Goal: Information Seeking & Learning: Learn about a topic

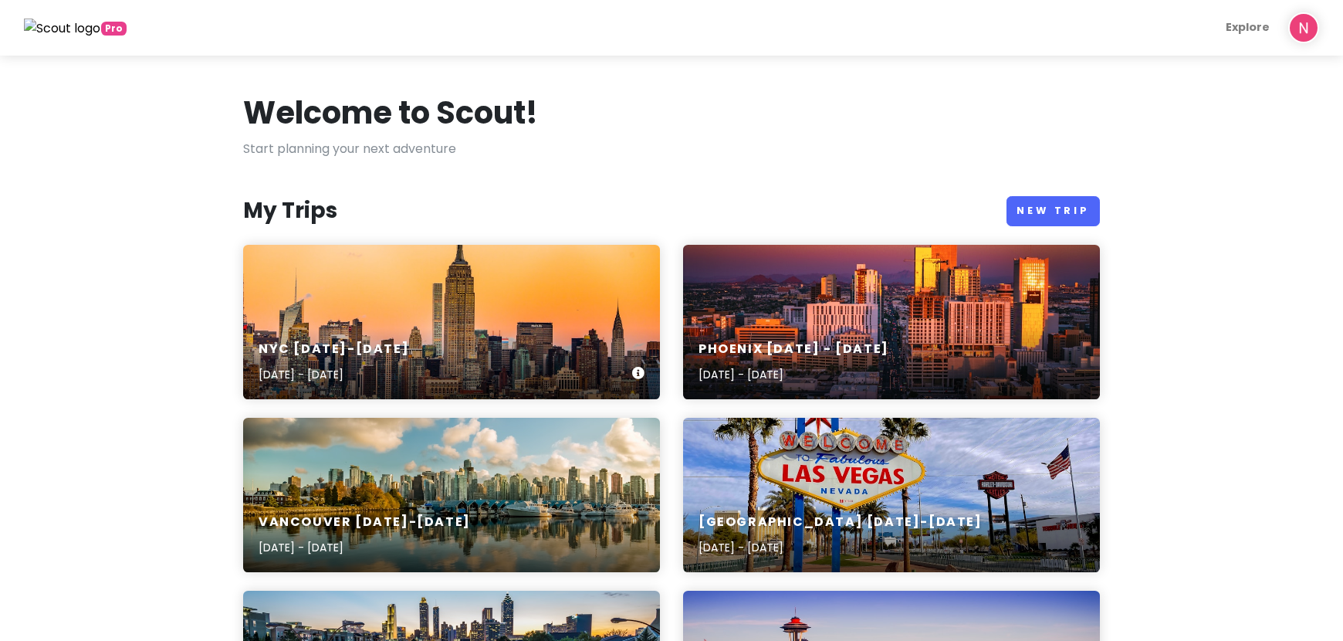
click at [411, 298] on div "NYC [DATE]-[DATE] [DATE] - [DATE]" at bounding box center [451, 322] width 417 height 154
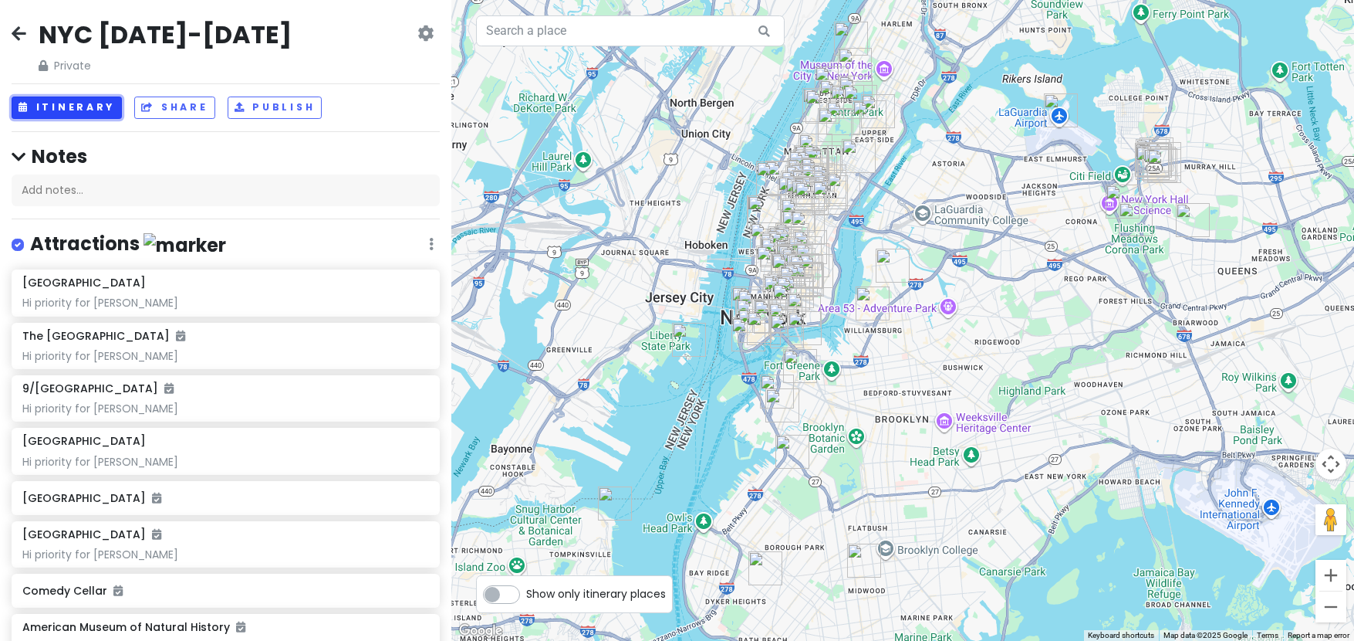
click at [96, 115] on button "Itinerary" at bounding box center [67, 107] width 110 height 22
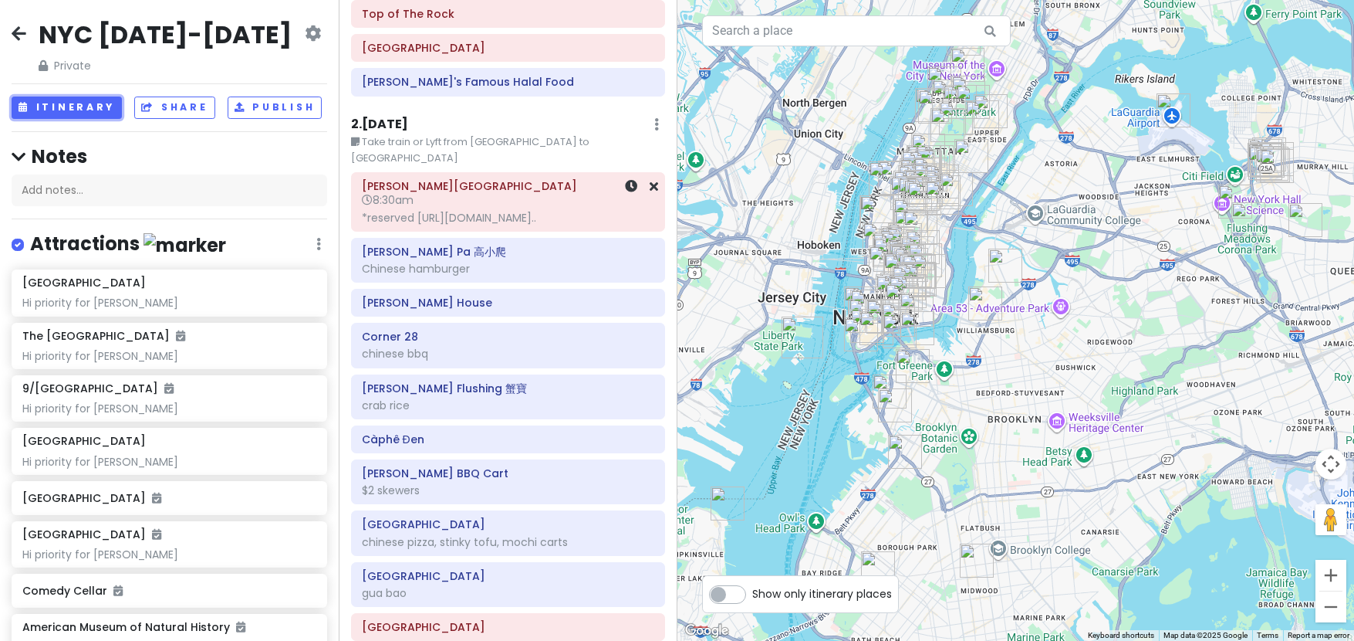
scroll to position [849, 0]
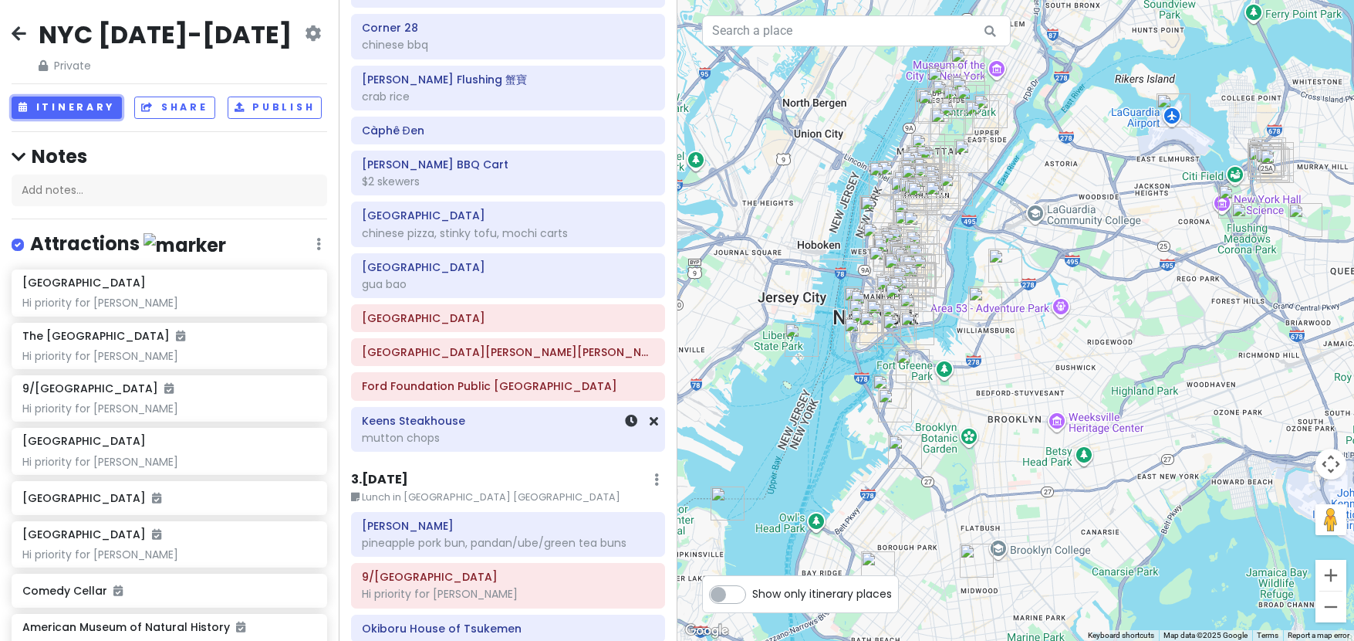
click at [496, 431] on div "mutton chops" at bounding box center [508, 438] width 292 height 14
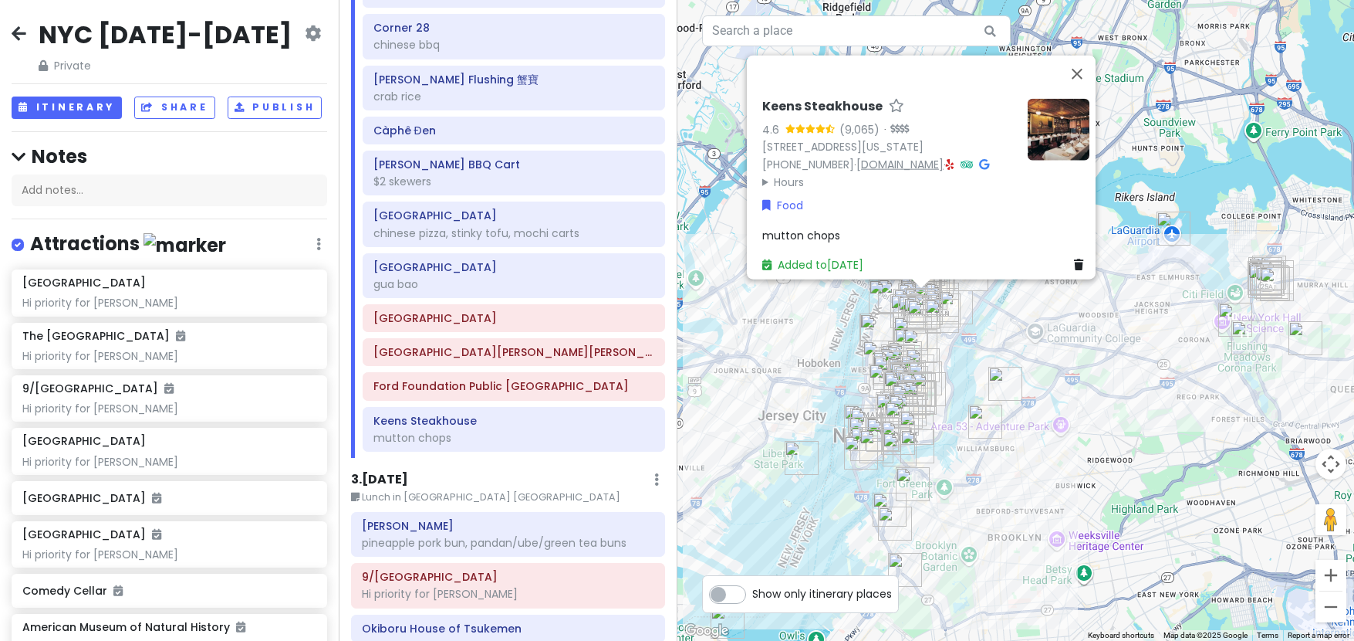
click at [877, 157] on link "[DOMAIN_NAME]" at bounding box center [900, 164] width 87 height 15
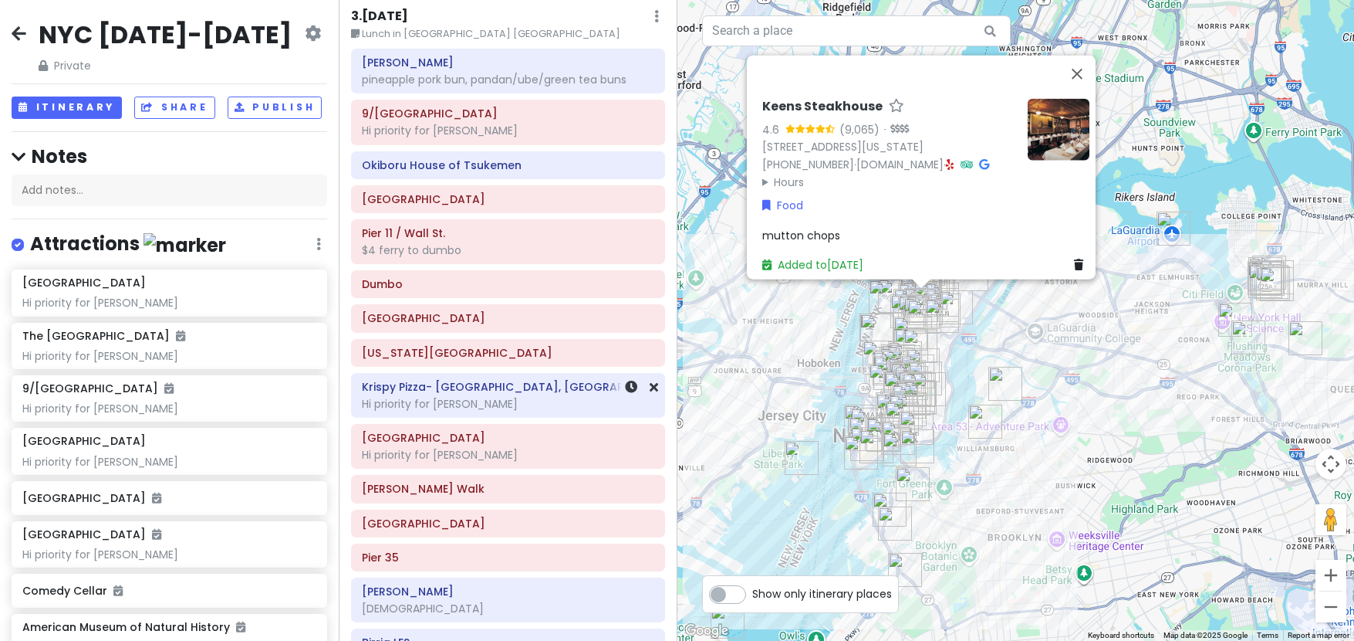
scroll to position [1543, 0]
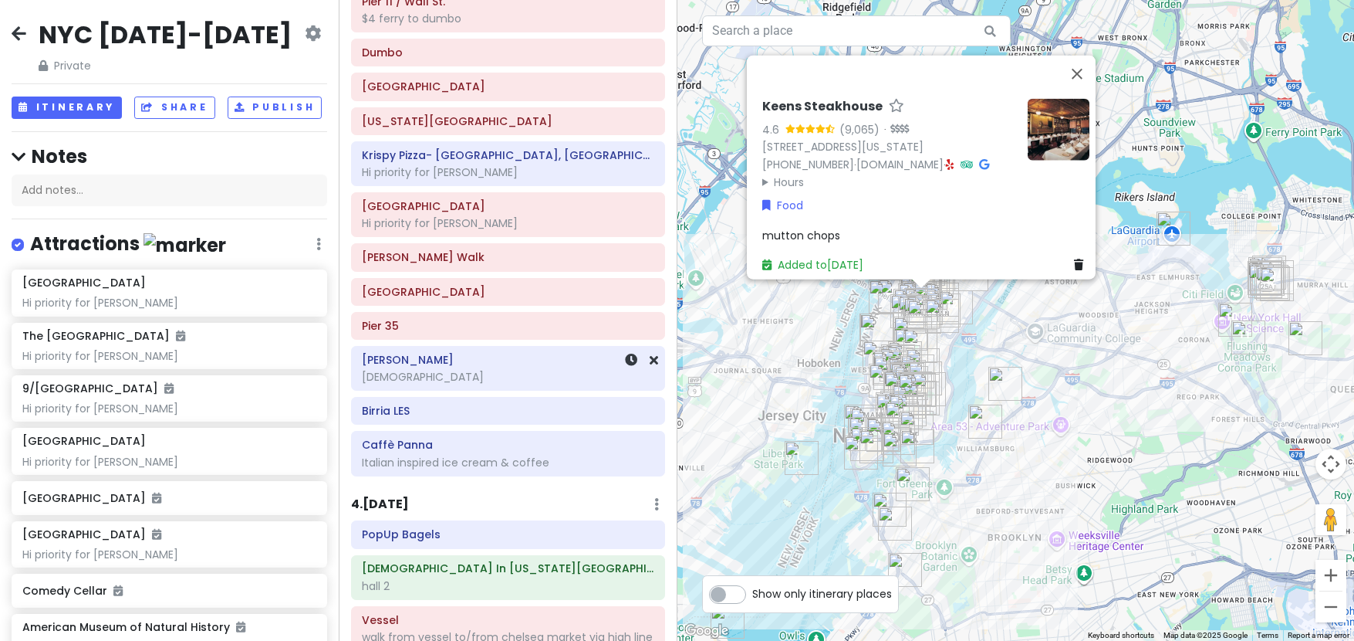
click at [419, 370] on div "[DEMOGRAPHIC_DATA]" at bounding box center [508, 377] width 292 height 14
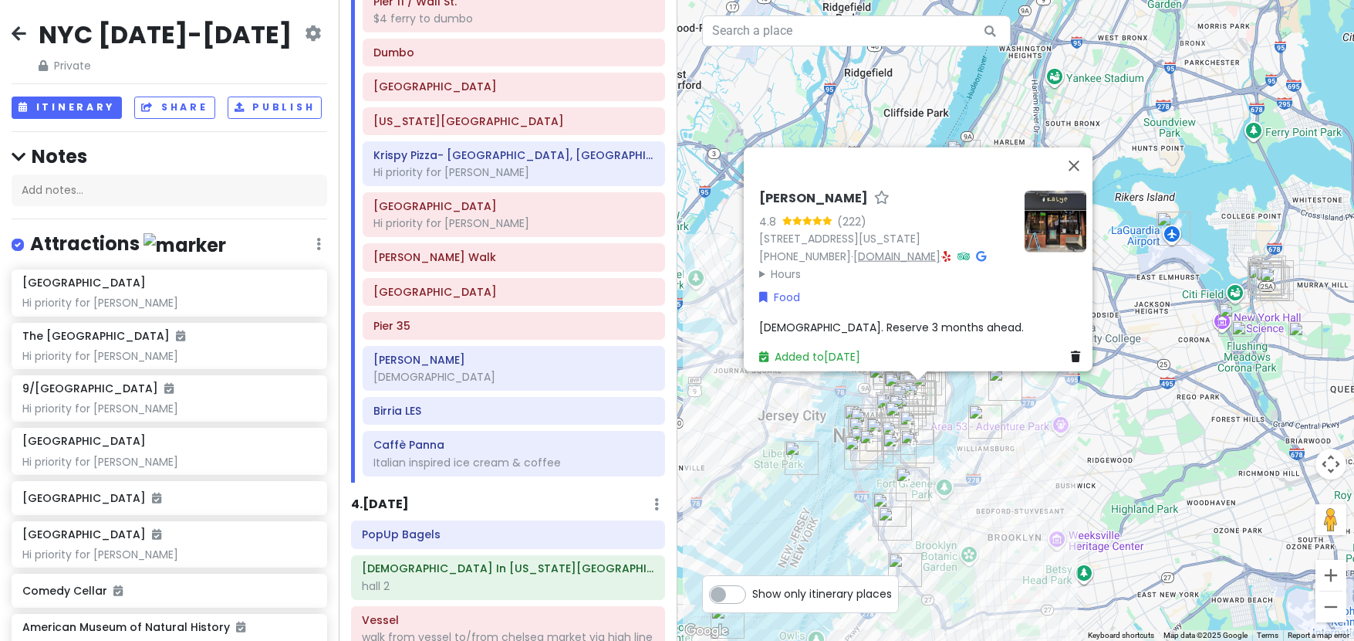
click at [863, 248] on link "[DOMAIN_NAME]" at bounding box center [897, 255] width 87 height 15
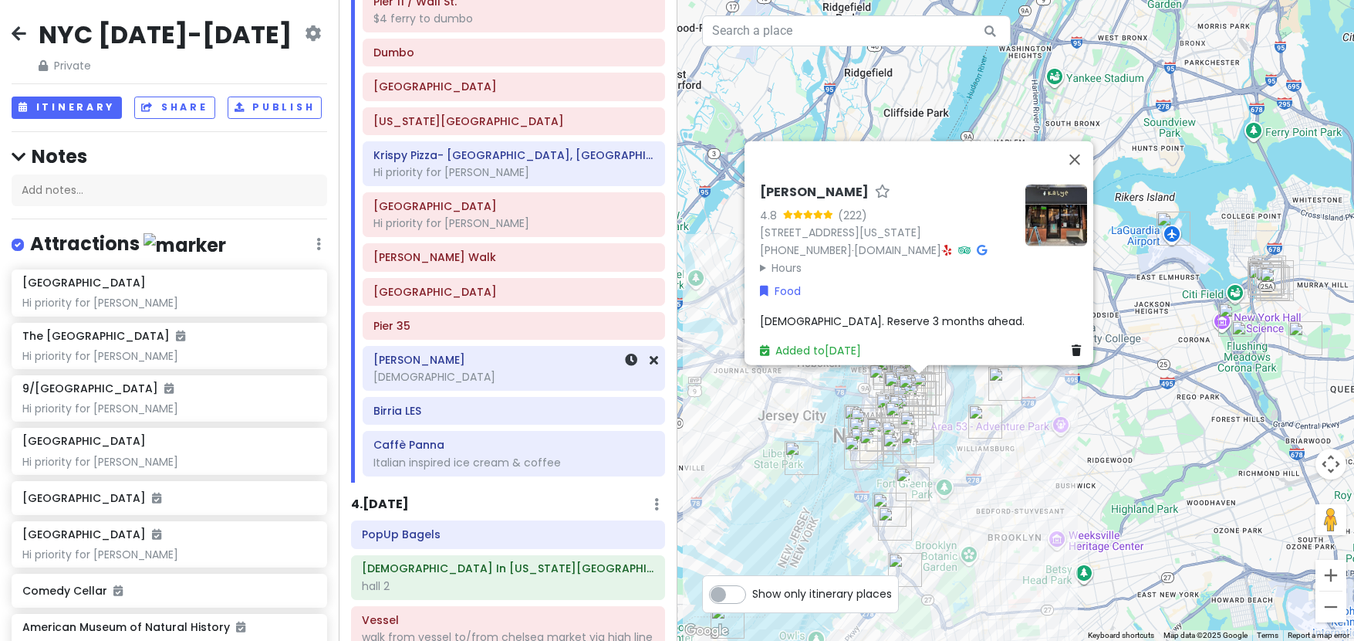
click at [422, 370] on div "[DEMOGRAPHIC_DATA]" at bounding box center [514, 377] width 281 height 14
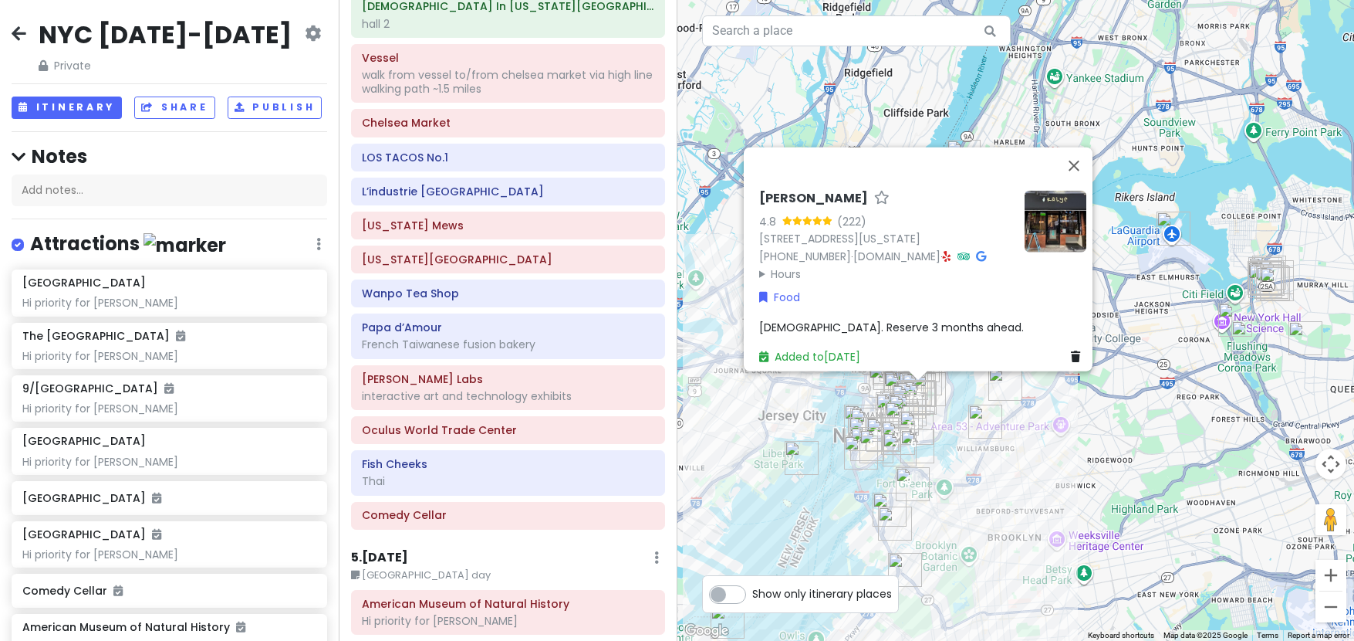
scroll to position [2315, 0]
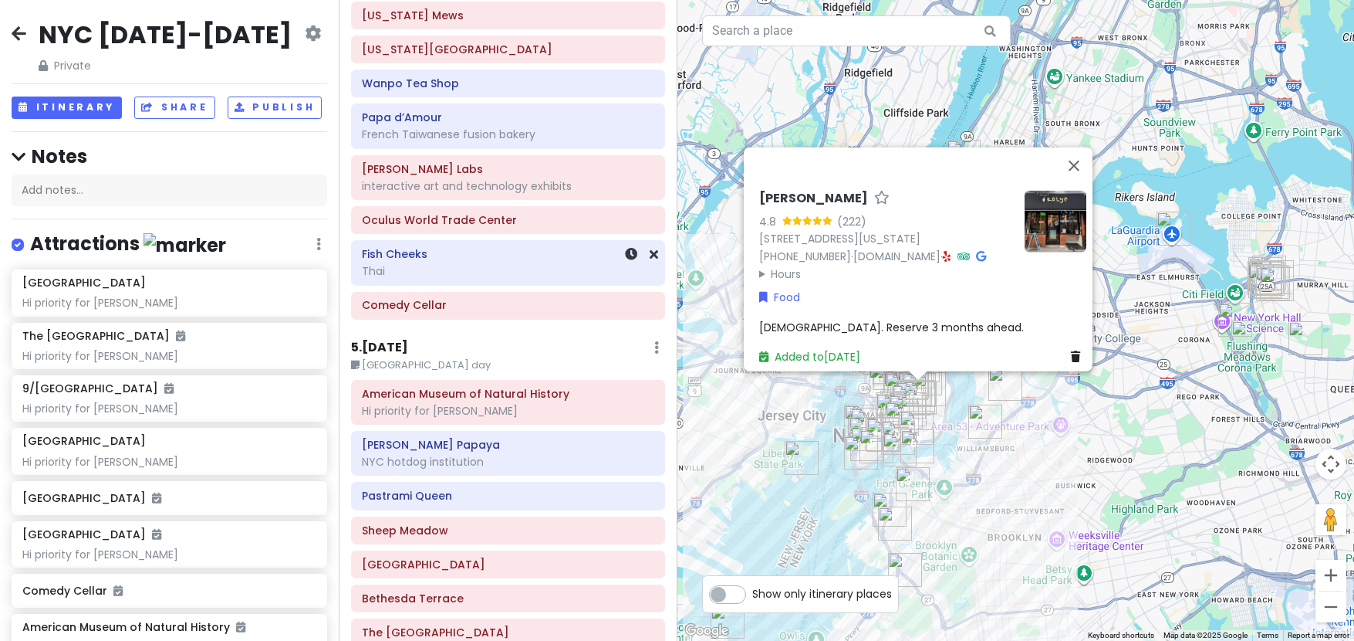
click at [496, 243] on div "Fish Cheeks Thai" at bounding box center [508, 262] width 292 height 39
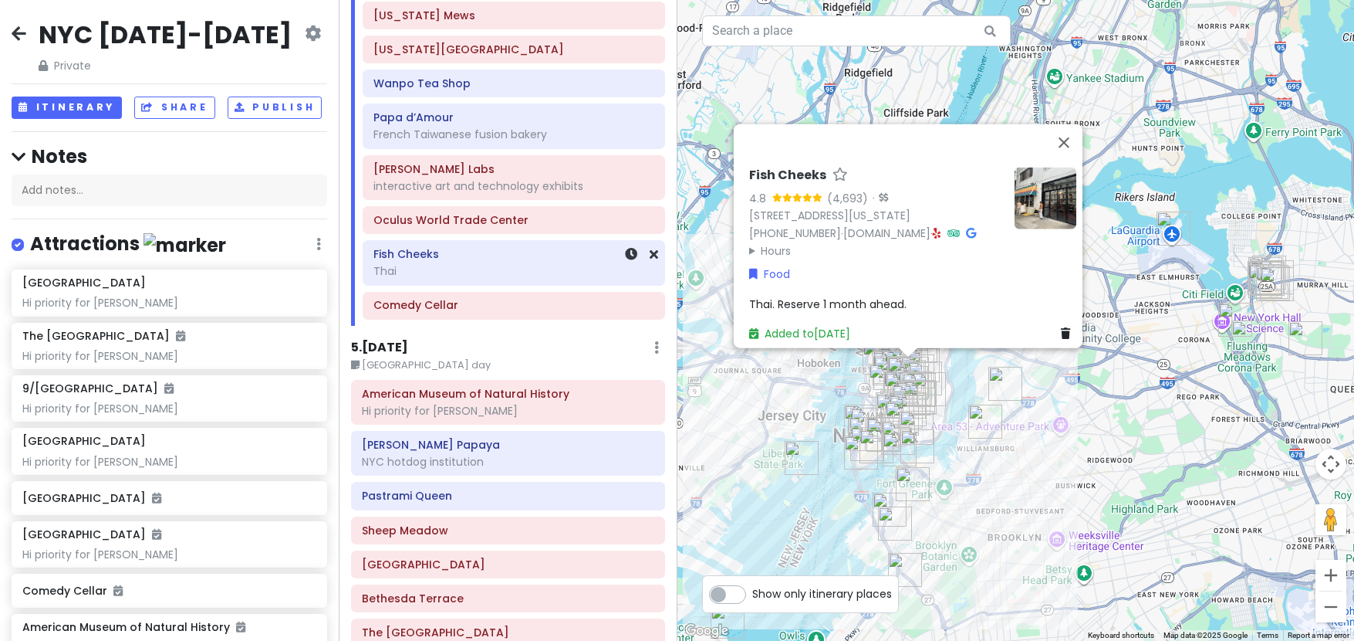
click at [475, 247] on div "Fish Cheeks Thai" at bounding box center [514, 262] width 281 height 39
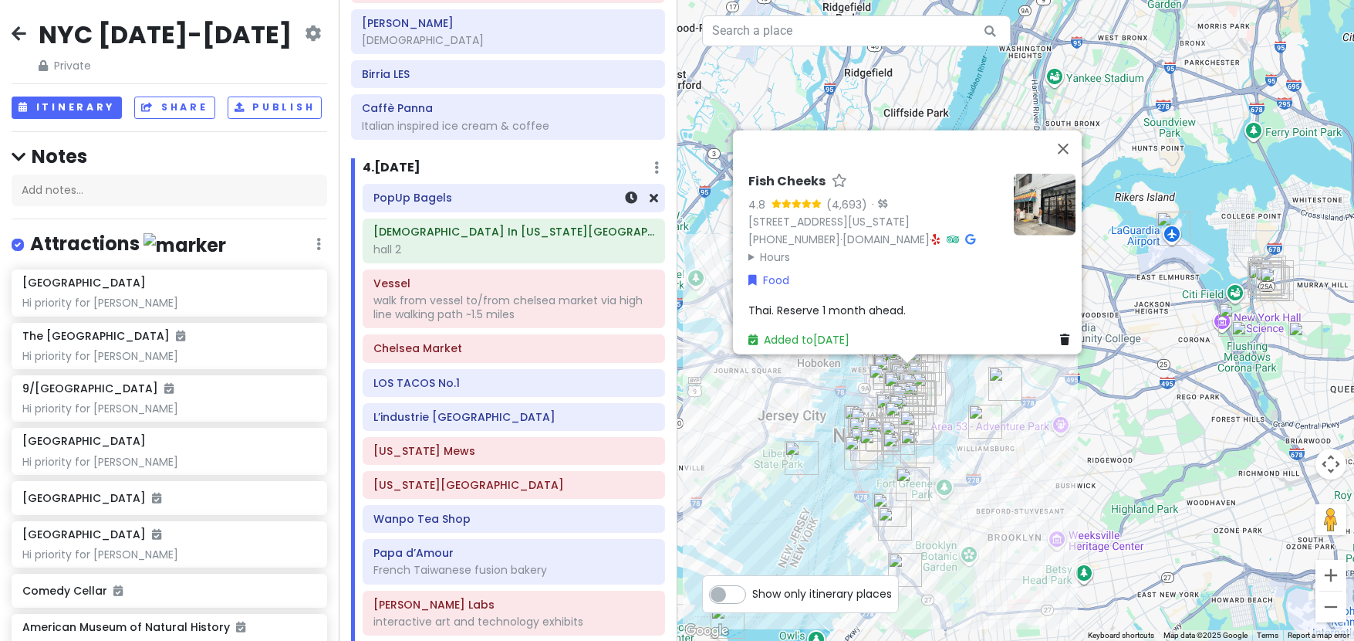
scroll to position [1852, 0]
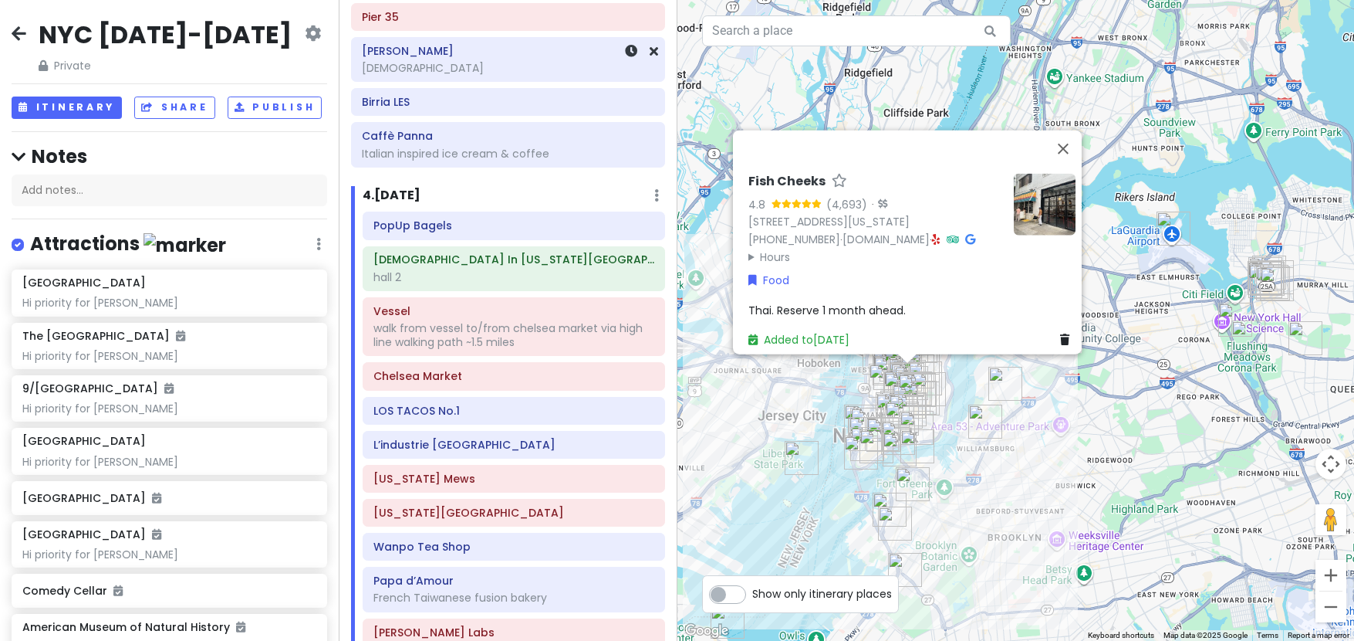
click at [512, 61] on div "[DEMOGRAPHIC_DATA]" at bounding box center [508, 68] width 292 height 14
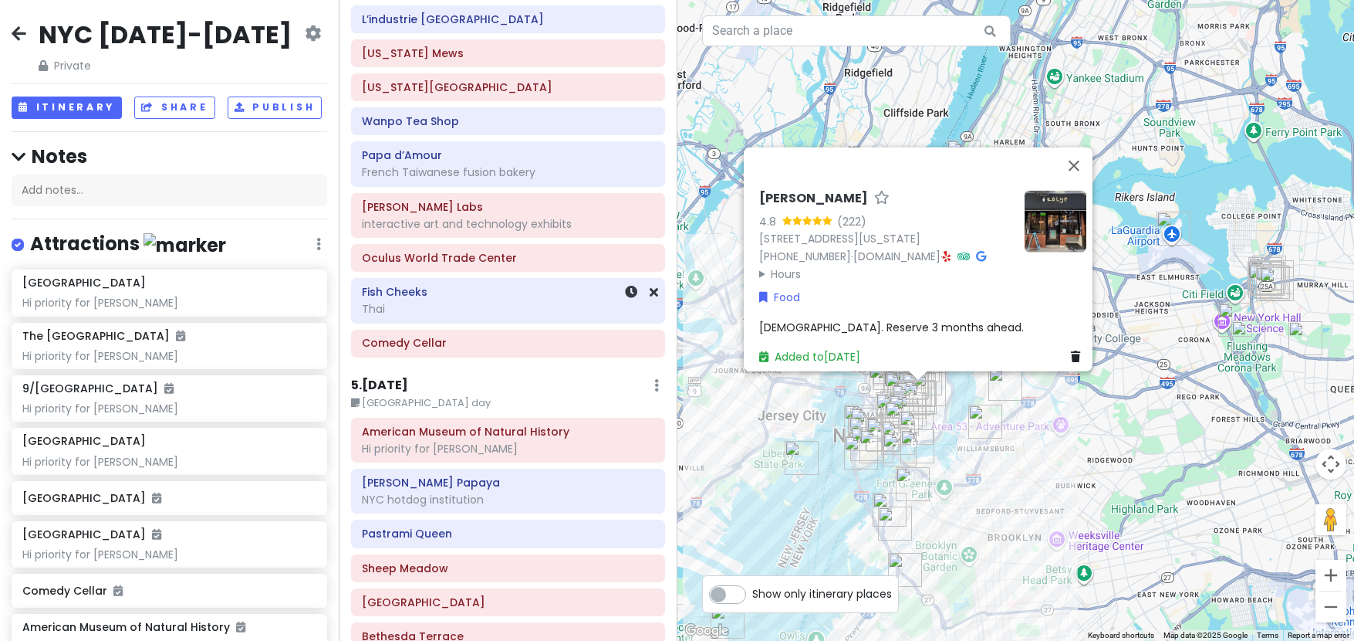
scroll to position [2470, 0]
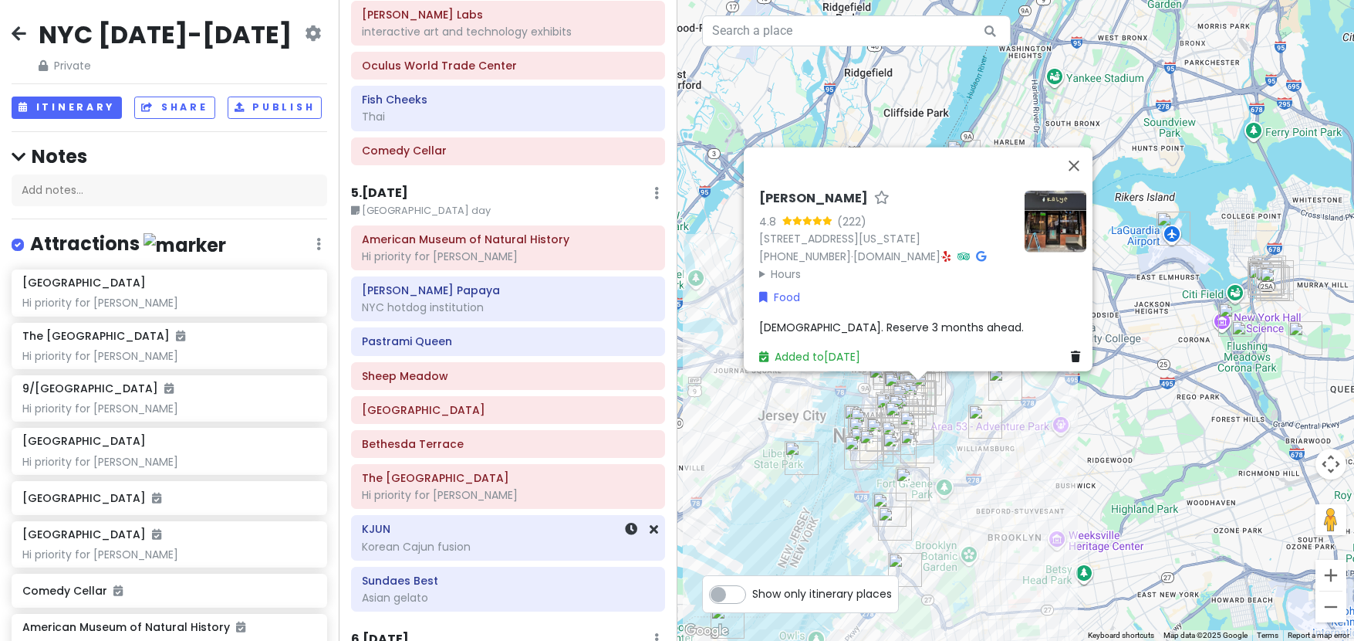
click at [470, 522] on h6 "KJUN" at bounding box center [508, 529] width 292 height 14
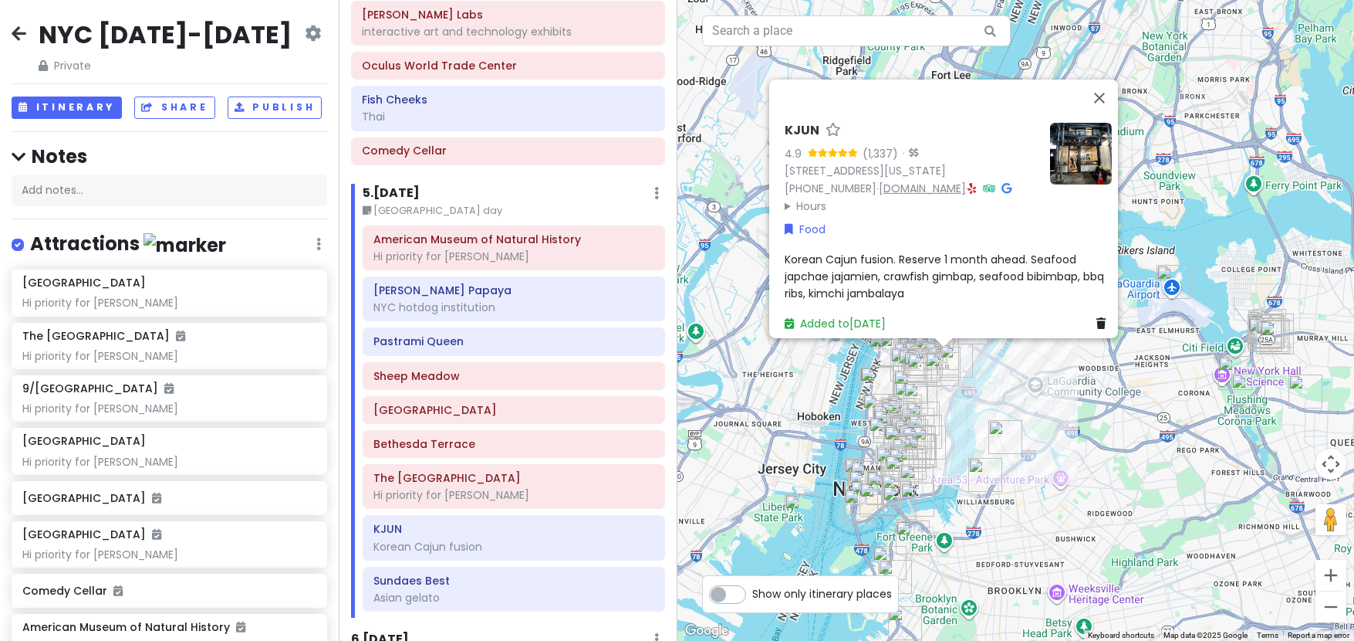
click at [946, 181] on link "[DOMAIN_NAME]" at bounding box center [922, 188] width 87 height 15
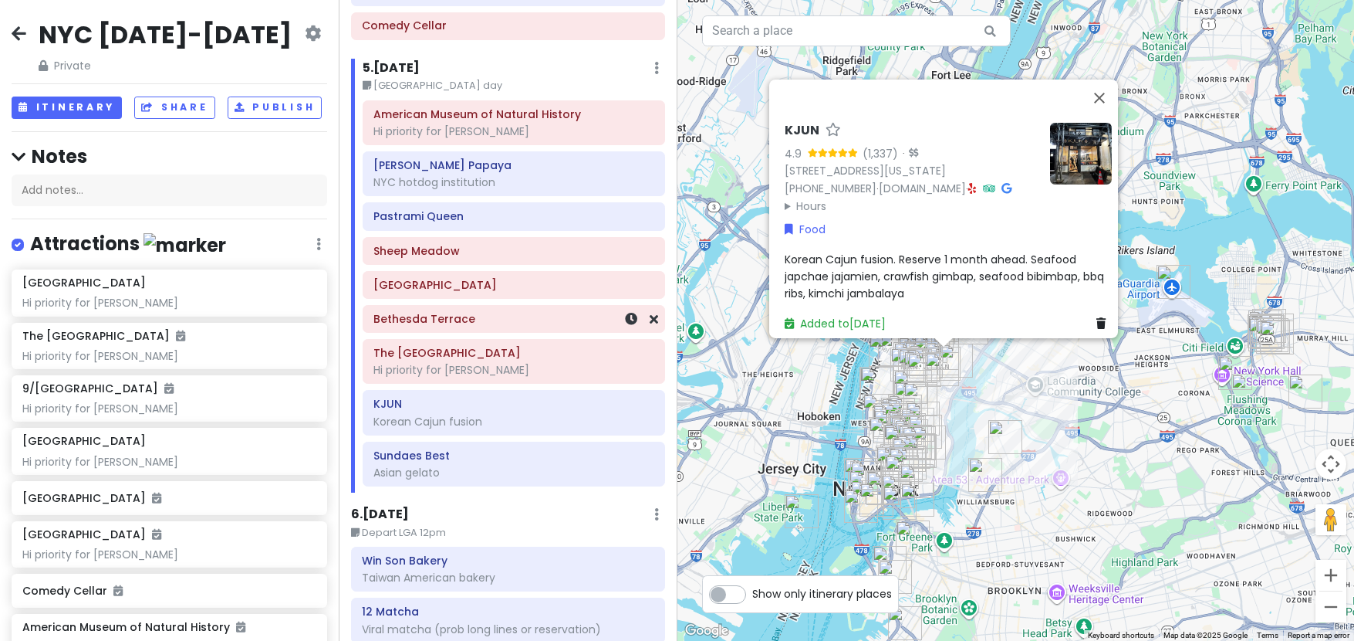
scroll to position [2672, 0]
